Goal: Use online tool/utility

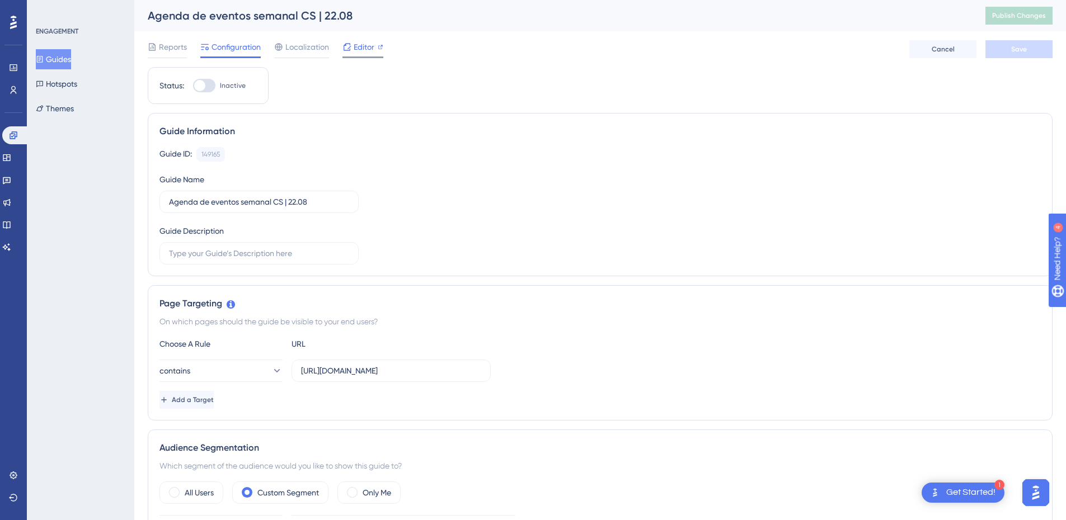
click at [358, 51] on span "Editor" at bounding box center [364, 46] width 21 height 13
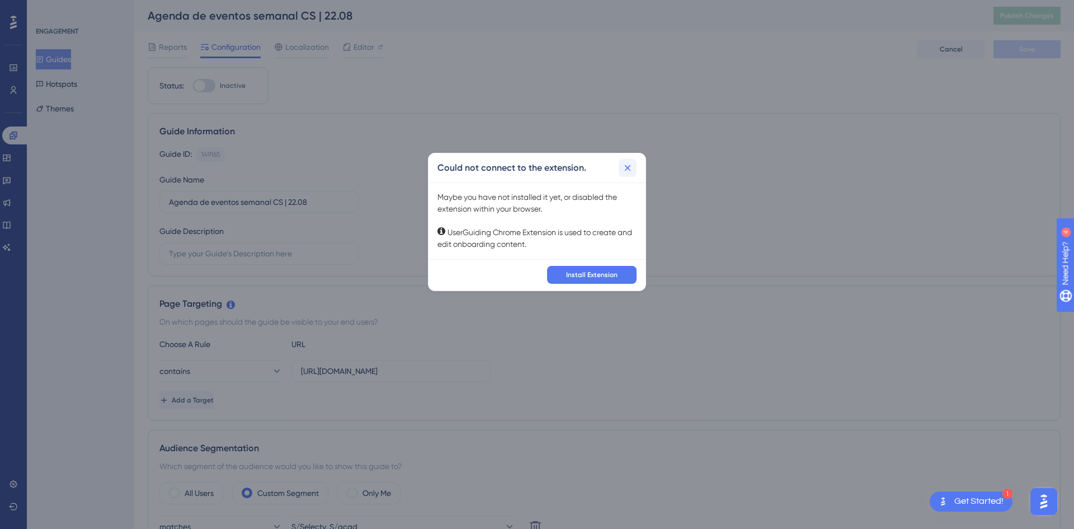
click at [627, 167] on icon at bounding box center [628, 168] width 6 height 6
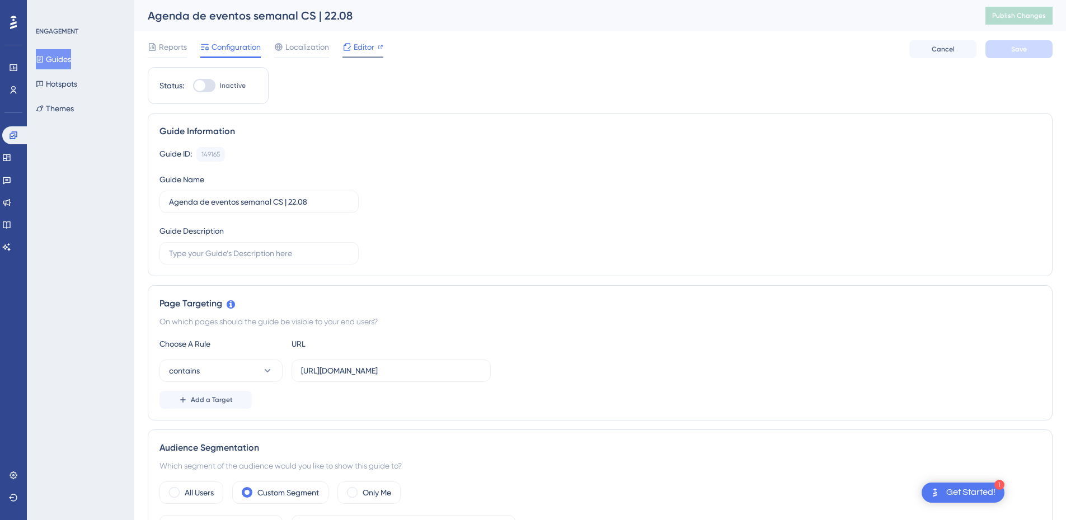
click at [372, 50] on span "Editor" at bounding box center [364, 46] width 21 height 13
